Goal: Task Accomplishment & Management: Complete application form

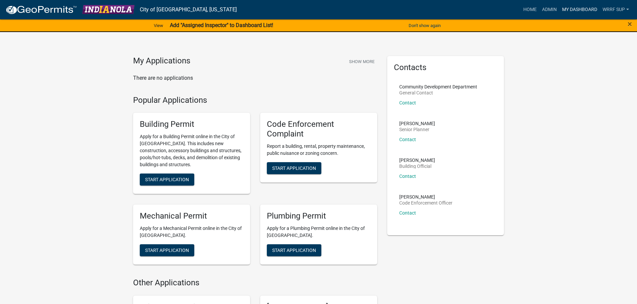
click at [578, 8] on link "My Dashboard" at bounding box center [579, 9] width 40 height 13
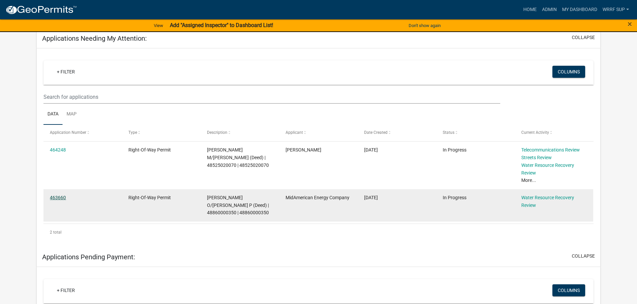
scroll to position [100, 0]
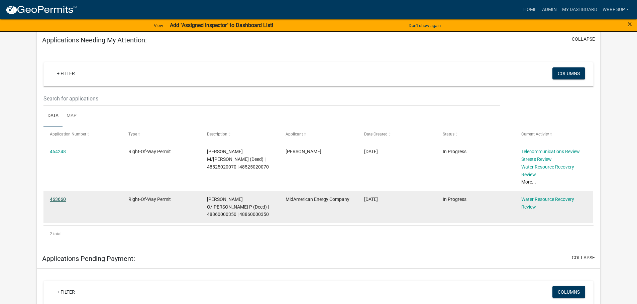
click at [61, 198] on link "463660" at bounding box center [58, 199] width 16 height 5
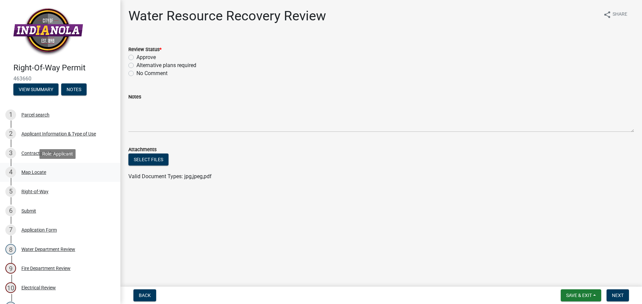
click at [38, 173] on div "Map Locate" at bounding box center [33, 172] width 25 height 5
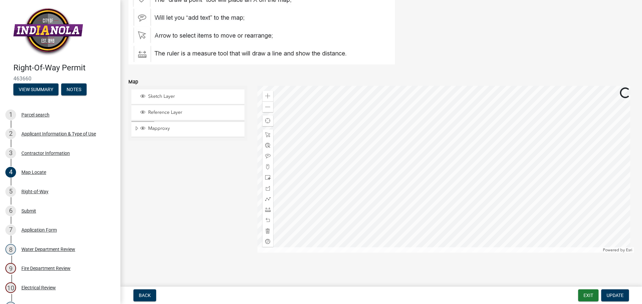
scroll to position [92, 0]
click at [266, 107] on span at bounding box center [267, 106] width 5 height 5
click at [265, 97] on span at bounding box center [267, 95] width 5 height 5
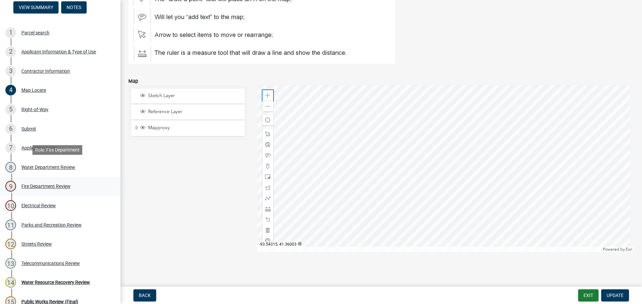
scroll to position [100, 0]
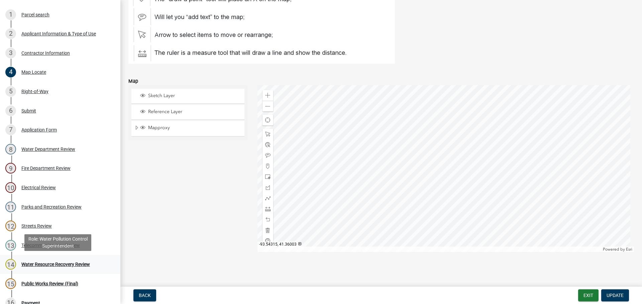
click at [54, 267] on div "14 Water Resource Recovery Review" at bounding box center [57, 264] width 104 height 11
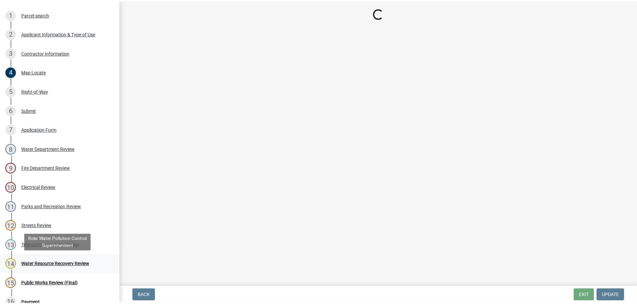
scroll to position [0, 0]
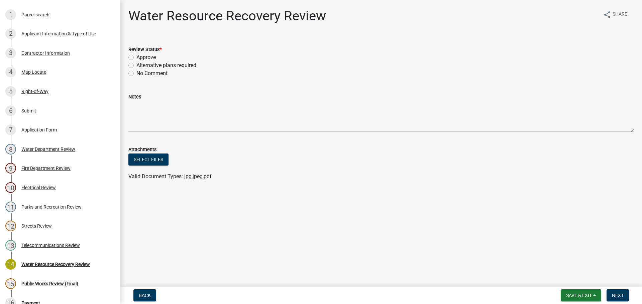
click at [136, 58] on label "Approve" at bounding box center [145, 57] width 19 height 8
click at [136, 58] on input "Approve" at bounding box center [138, 55] width 4 height 4
radio input "true"
click at [610, 296] on button "Next" at bounding box center [617, 296] width 22 height 12
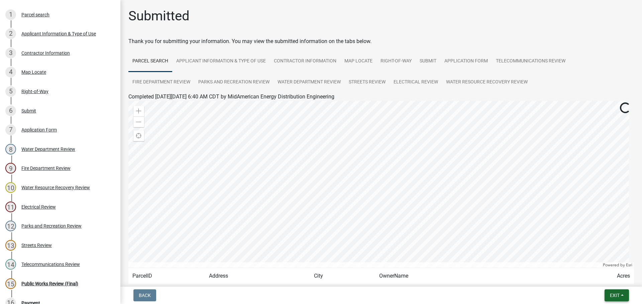
click at [610, 293] on span "Exit" at bounding box center [615, 295] width 10 height 5
click at [609, 281] on button "Save & Exit" at bounding box center [601, 278] width 53 height 16
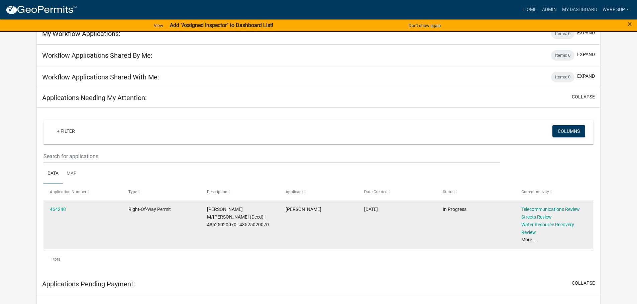
scroll to position [36, 0]
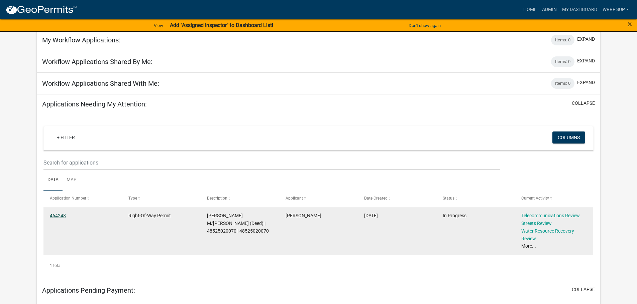
click at [64, 215] on link "464248" at bounding box center [58, 215] width 16 height 5
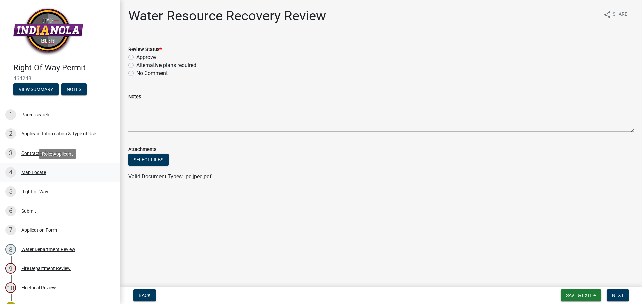
click at [31, 170] on div "Map Locate" at bounding box center [33, 172] width 25 height 5
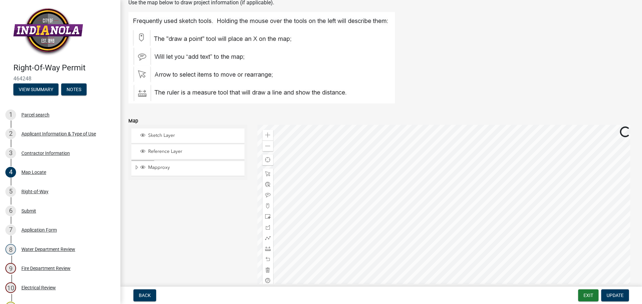
scroll to position [92, 0]
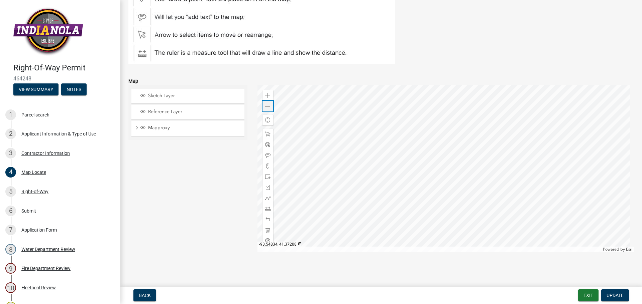
click at [267, 106] on span at bounding box center [267, 106] width 5 height 5
click at [417, 153] on div at bounding box center [445, 168] width 377 height 167
click at [422, 179] on div at bounding box center [445, 168] width 377 height 167
click at [412, 179] on div at bounding box center [445, 168] width 377 height 167
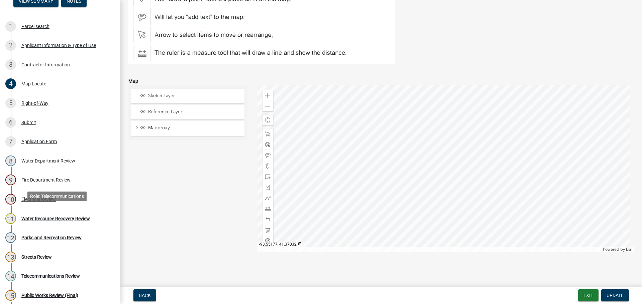
scroll to position [184, 0]
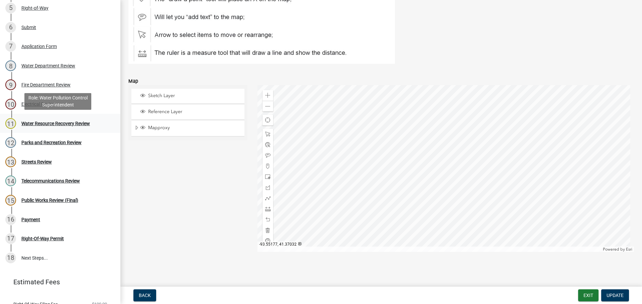
click at [38, 125] on div "Water Resource Recovery Review" at bounding box center [55, 123] width 69 height 5
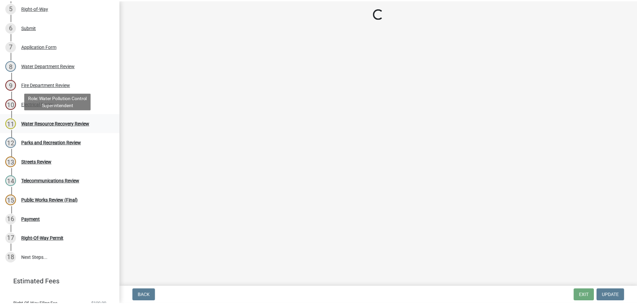
scroll to position [0, 0]
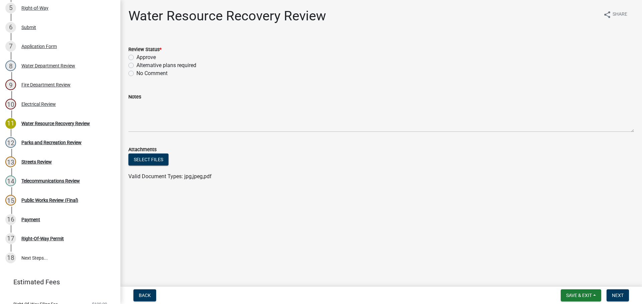
click at [131, 54] on div "Approve" at bounding box center [380, 57] width 505 height 8
click at [136, 56] on label "Approve" at bounding box center [145, 57] width 19 height 8
click at [136, 56] on input "Approve" at bounding box center [138, 55] width 4 height 4
radio input "true"
click at [623, 291] on button "Next" at bounding box center [617, 296] width 22 height 12
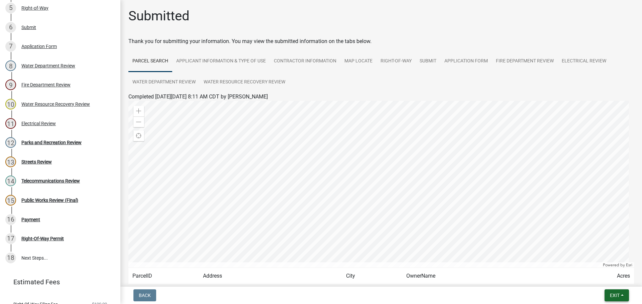
click at [618, 296] on span "Exit" at bounding box center [615, 295] width 10 height 5
click at [601, 276] on button "Save & Exit" at bounding box center [601, 278] width 53 height 16
